Goal: Task Accomplishment & Management: Manage account settings

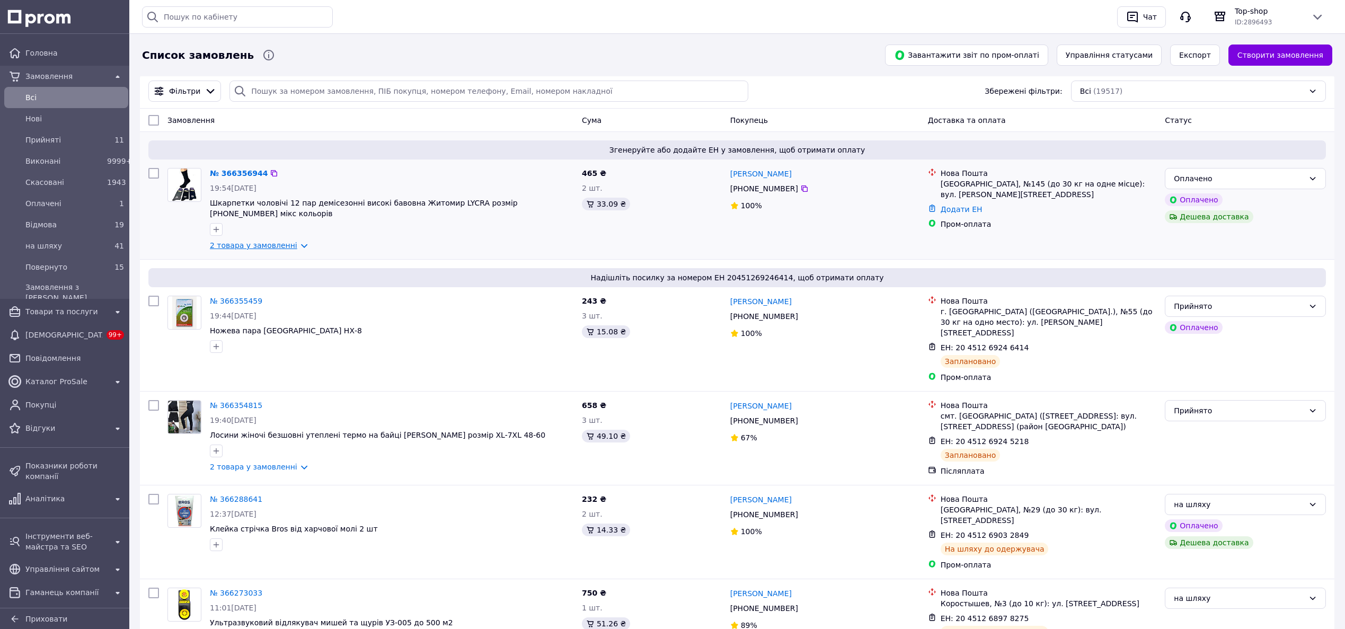
click at [257, 241] on link "2 товара у замовленні" at bounding box center [253, 245] width 87 height 8
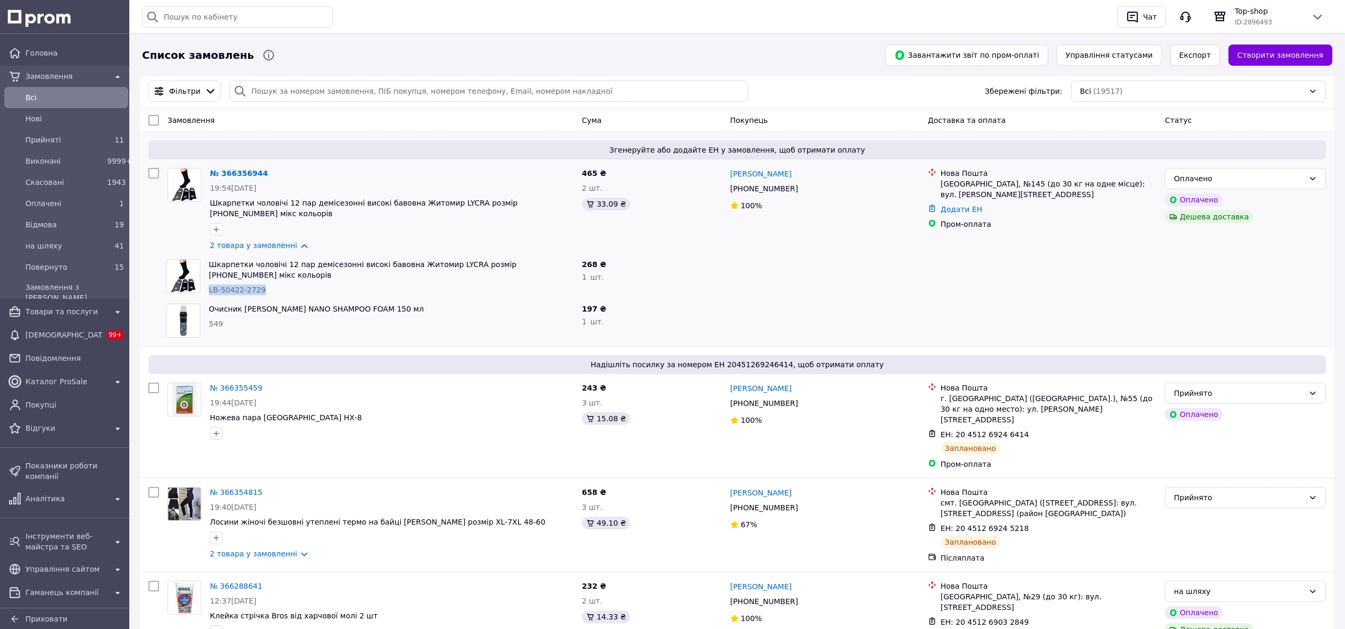
drag, startPoint x: 208, startPoint y: 269, endPoint x: 258, endPoint y: 267, distance: 49.8
click at [258, 267] on div "Шкарпетки чоловічі 12 пар демісезонні високі бавовна Житомир LYCRA розмір [PHON…" at bounding box center [391, 277] width 373 height 45
copy span "LB-50422-2729"
click at [226, 174] on link "№ 366356944" at bounding box center [239, 173] width 58 height 8
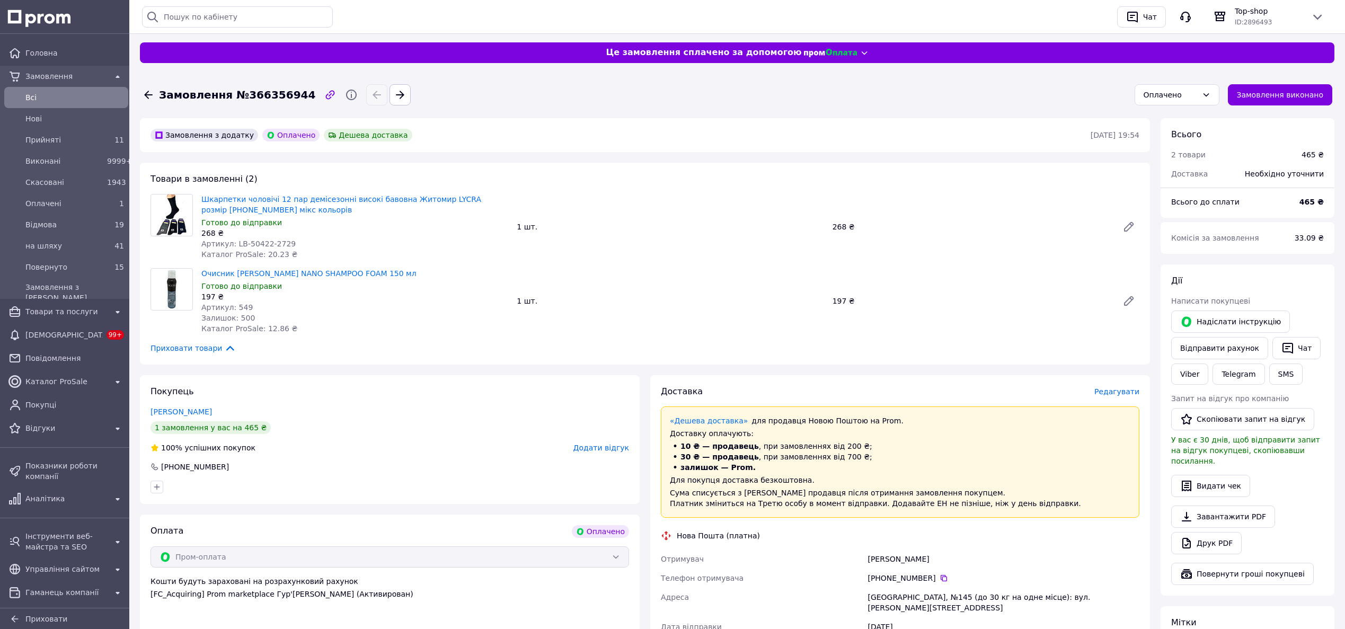
click at [150, 96] on icon at bounding box center [148, 95] width 13 height 13
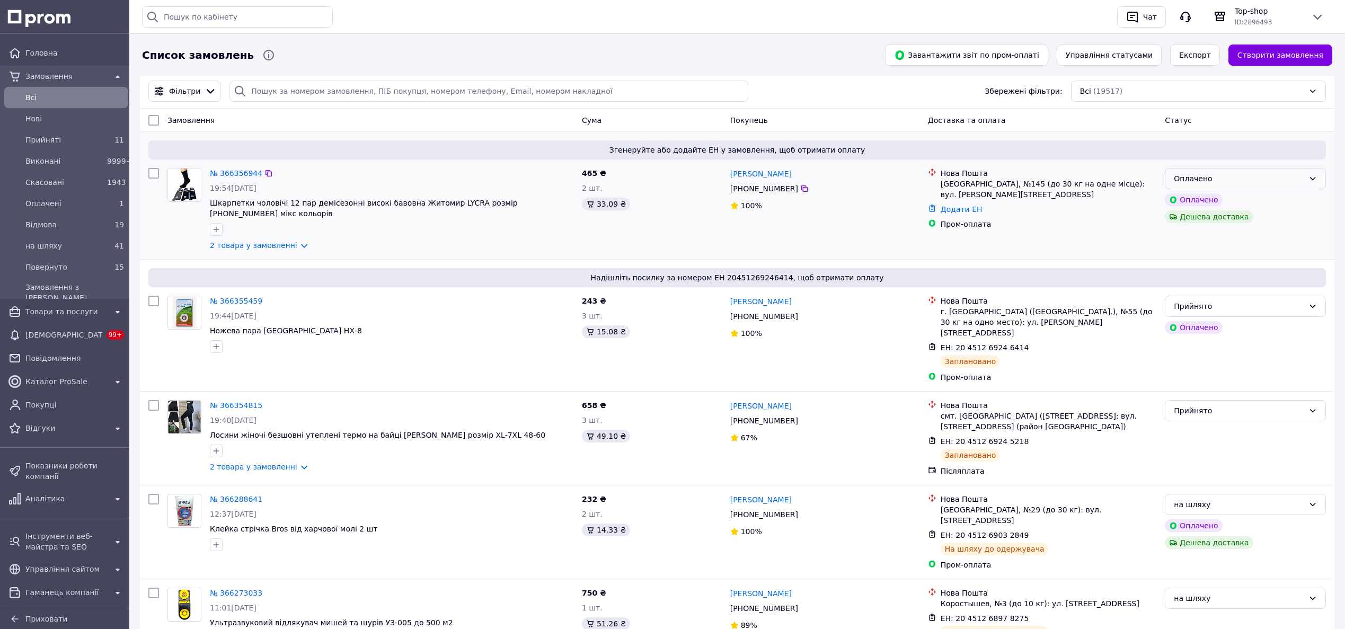
click at [1277, 175] on div "Оплачено" at bounding box center [1239, 179] width 130 height 12
click at [1239, 199] on li "Прийнято" at bounding box center [1245, 201] width 160 height 19
click at [1229, 93] on div "Всі (19517)" at bounding box center [1198, 91] width 255 height 21
